Goal: Information Seeking & Learning: Learn about a topic

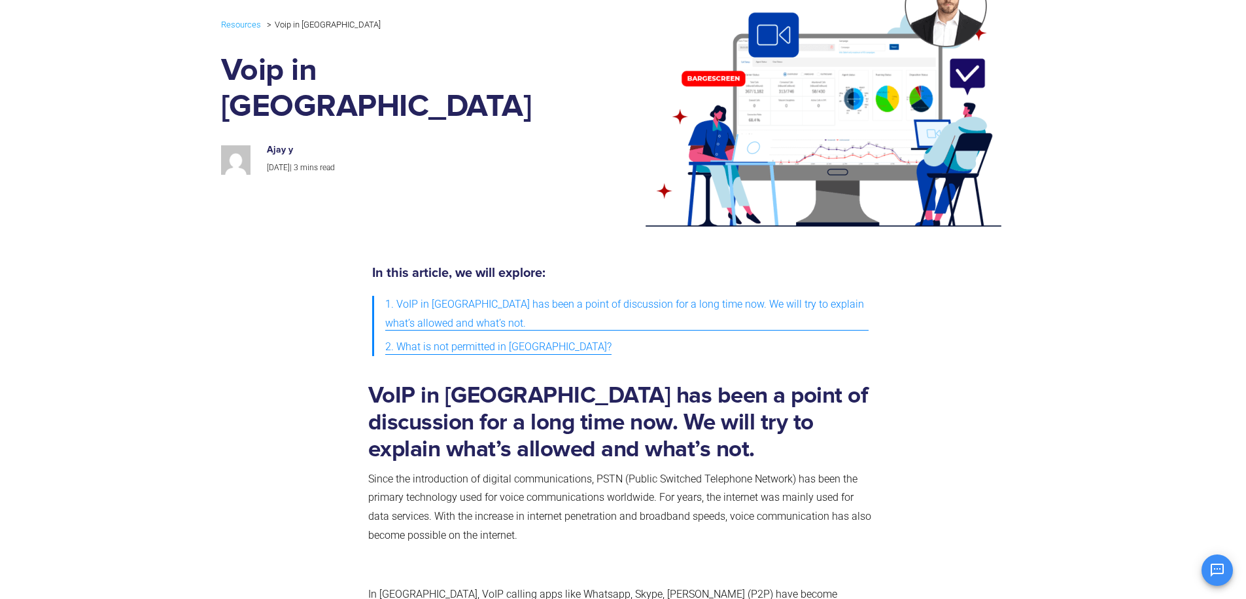
scroll to position [235, 0]
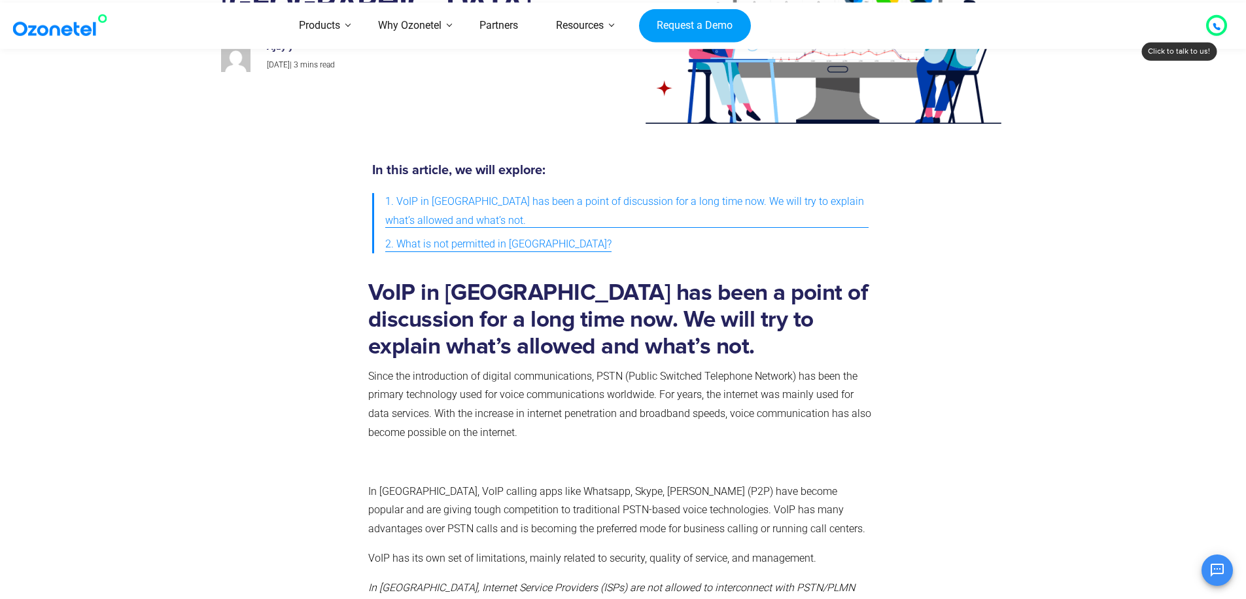
click at [563, 198] on span "1. VoIP in India has been a point of discussion for a long time now. We will tr…" at bounding box center [627, 211] width 484 height 38
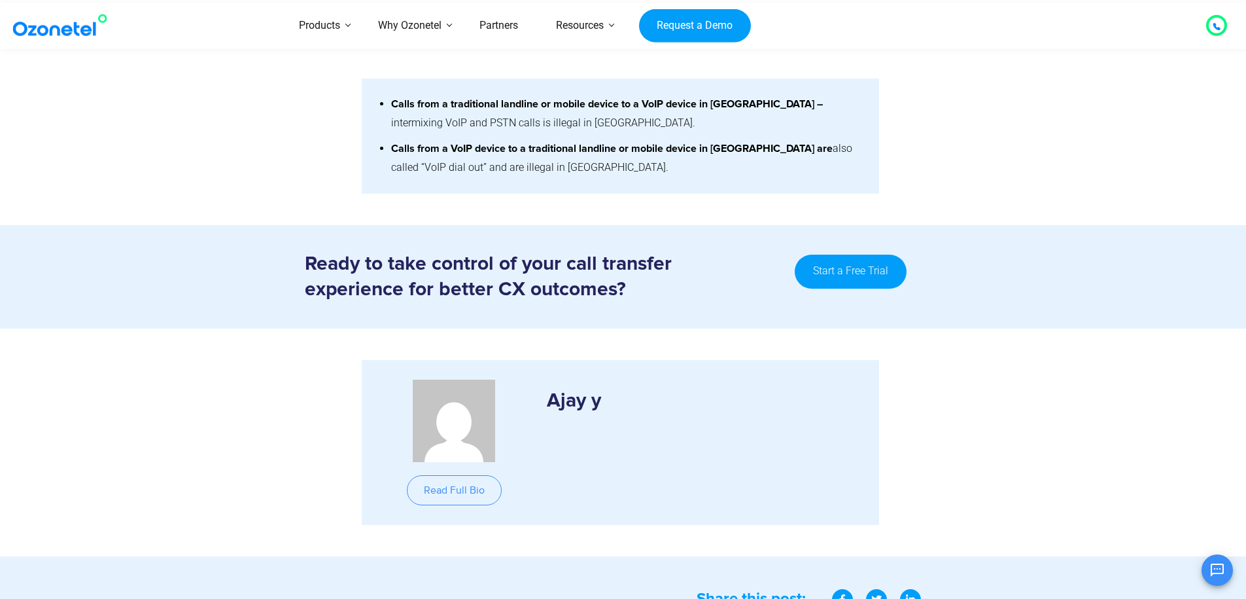
scroll to position [1816, 0]
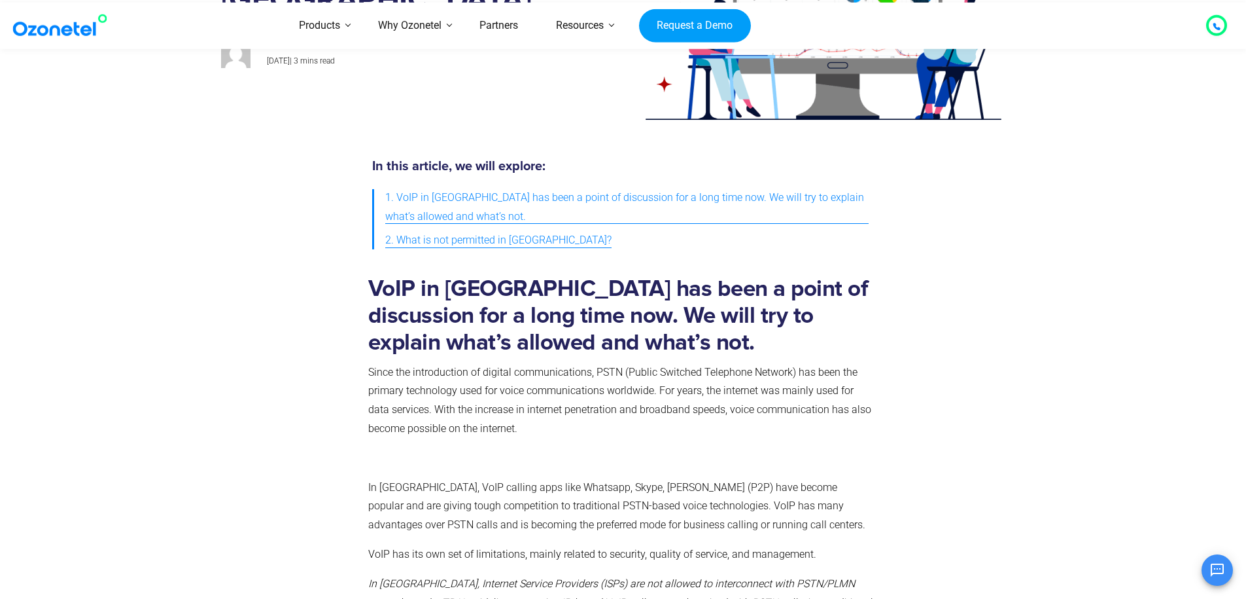
scroll to position [235, 0]
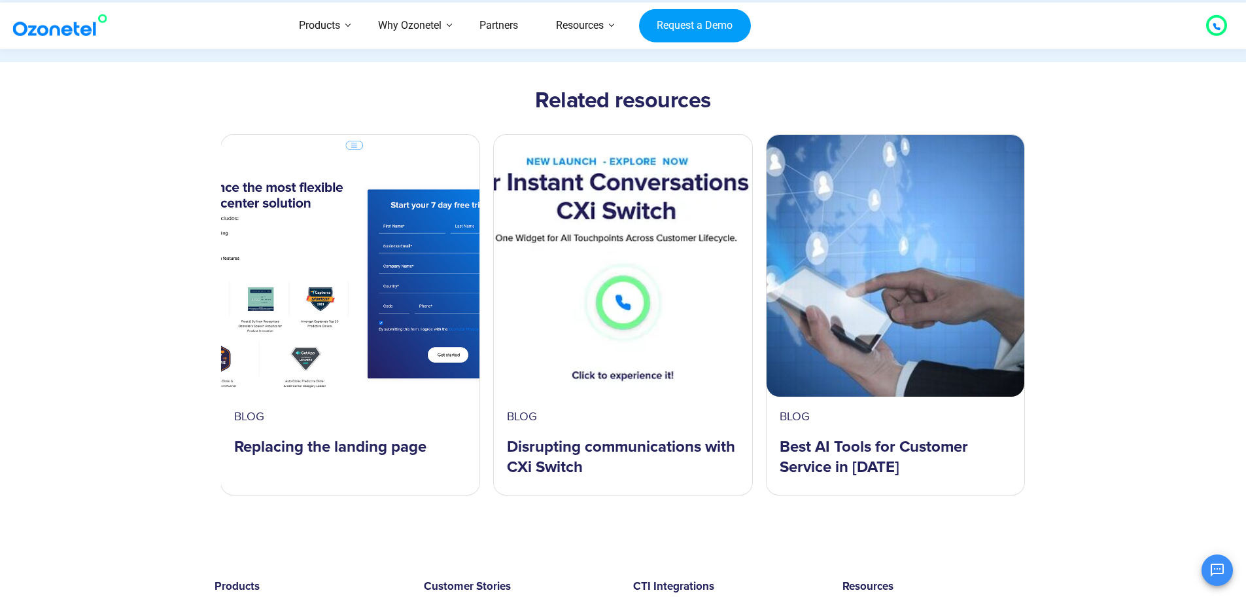
scroll to position [1624, 0]
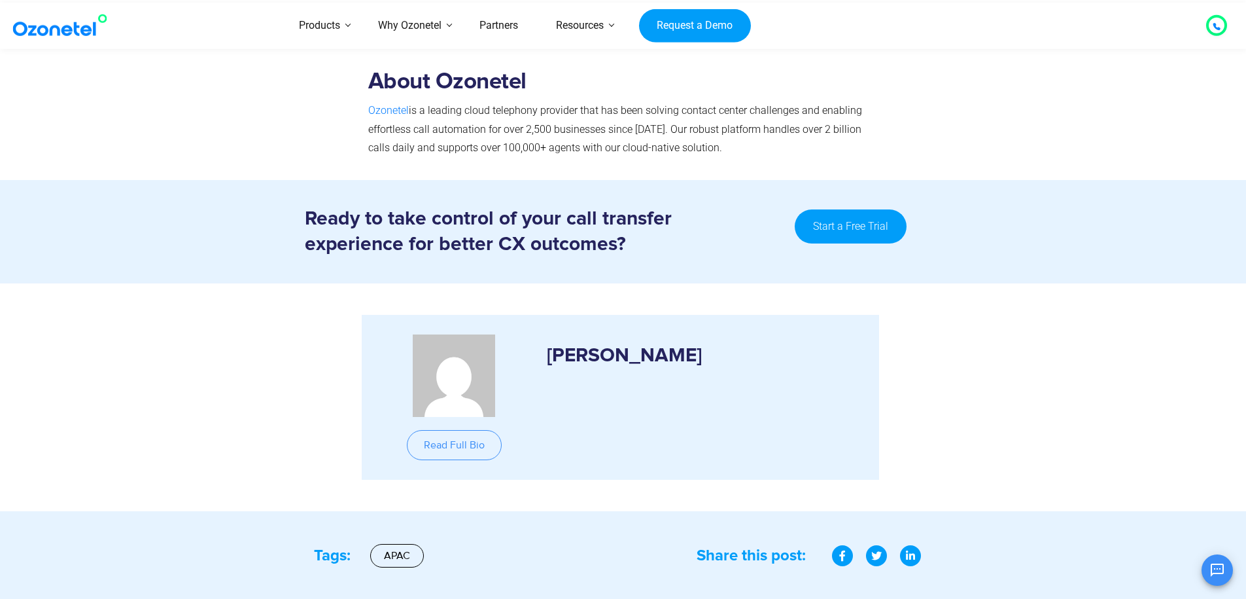
click at [656, 355] on h3 "[PERSON_NAME]" at bounding box center [703, 348] width 313 height 29
click at [650, 355] on h3 "[PERSON_NAME]" at bounding box center [703, 348] width 313 height 29
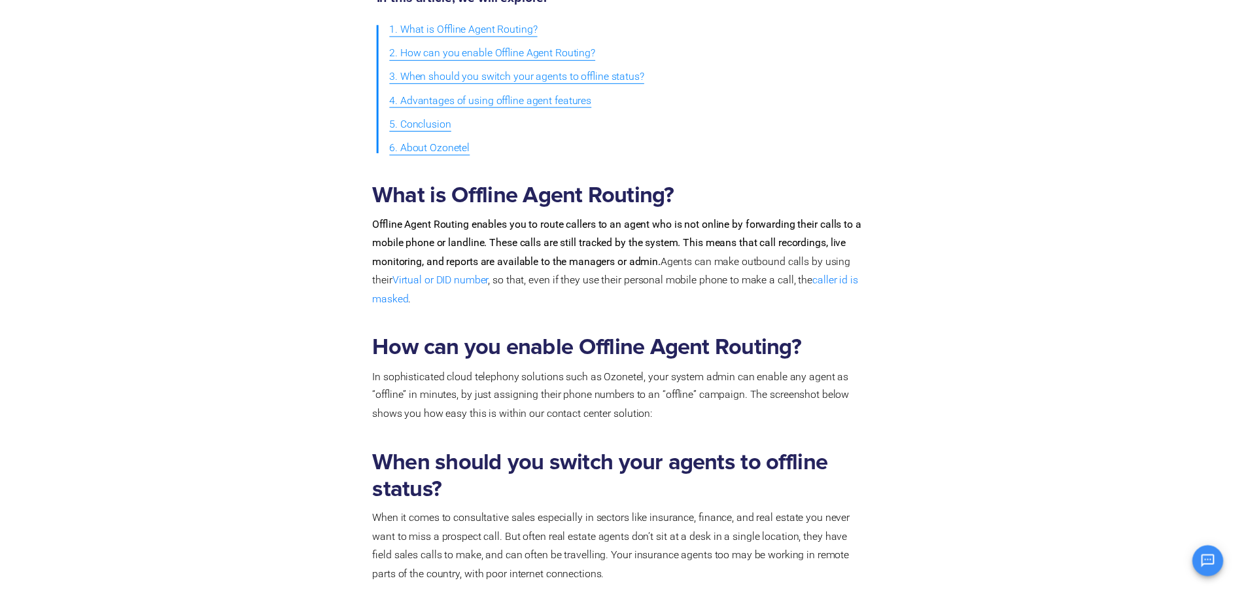
scroll to position [0, 0]
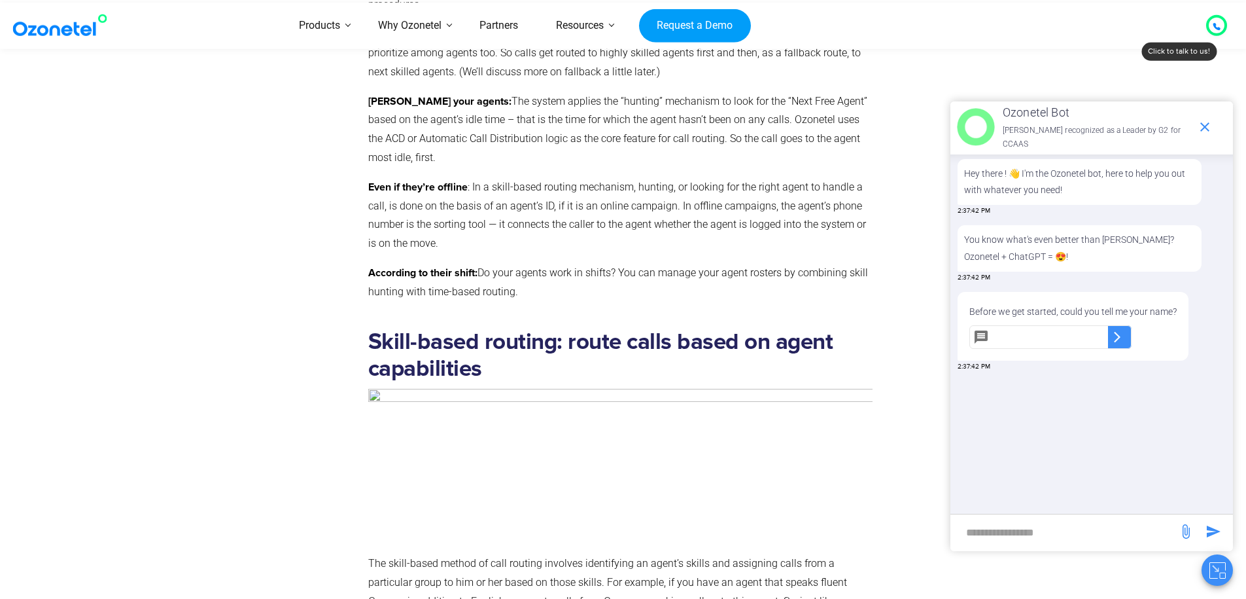
scroll to position [963, 0]
